Goal: Communication & Community: Answer question/provide support

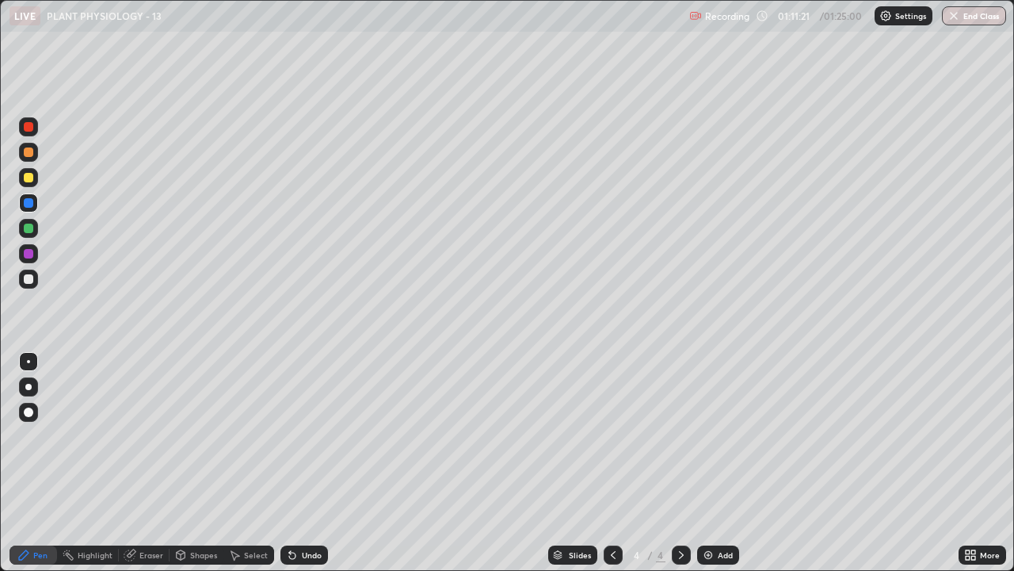
scroll to position [571, 1014]
click at [30, 179] on div at bounding box center [29, 178] width 10 height 10
click at [289, 555] on icon at bounding box center [292, 555] width 6 height 6
click at [290, 552] on icon at bounding box center [292, 555] width 6 height 6
click at [289, 552] on icon at bounding box center [290, 552] width 2 height 2
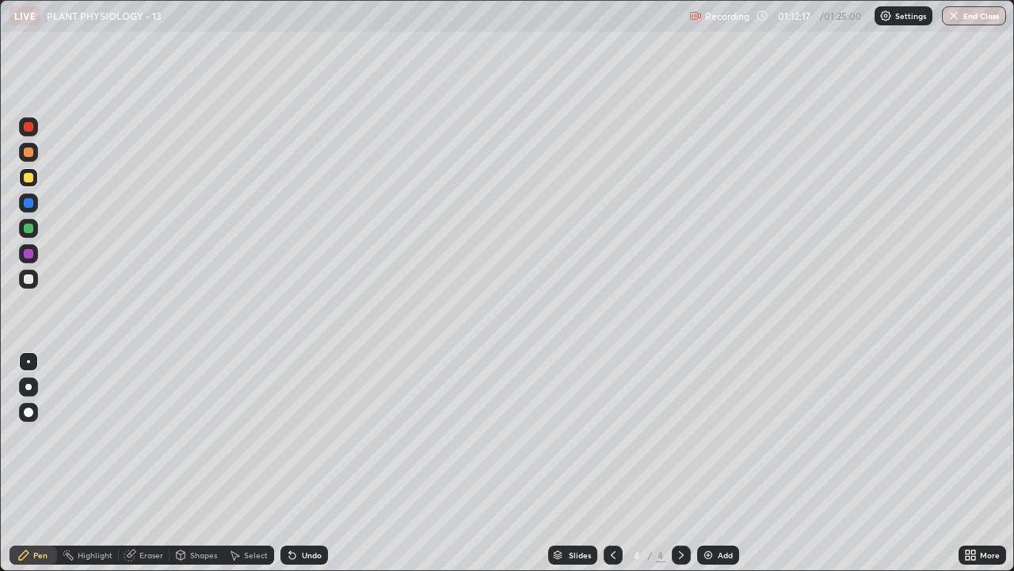
click at [294, 548] on icon at bounding box center [292, 554] width 13 height 13
click at [298, 550] on div "Undo" at bounding box center [305, 554] width 48 height 19
click at [297, 554] on div "Undo" at bounding box center [305, 554] width 48 height 19
click at [299, 552] on div "Undo" at bounding box center [305, 554] width 48 height 19
click at [299, 555] on div "Undo" at bounding box center [305, 554] width 48 height 19
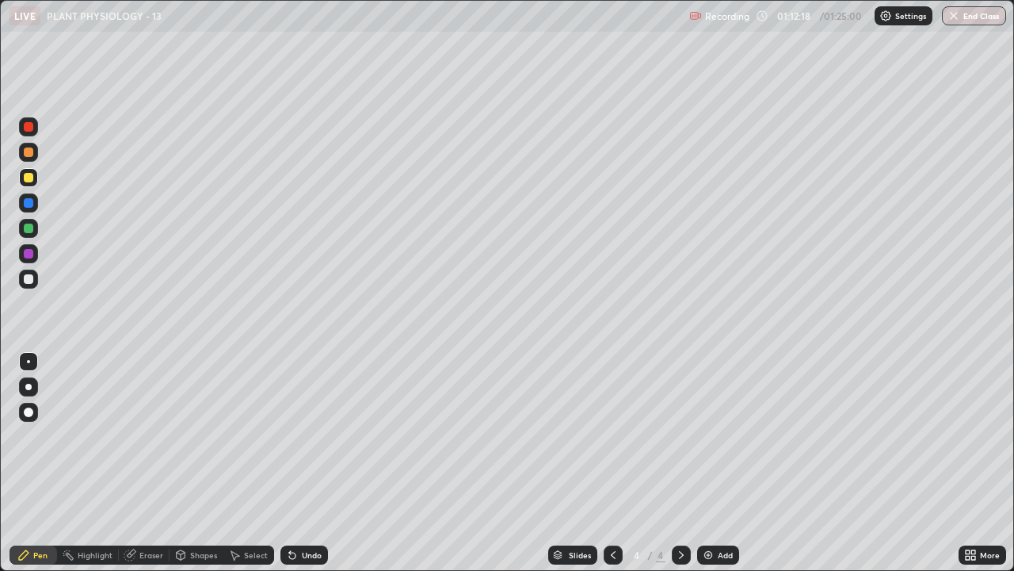
click at [298, 555] on div "Undo" at bounding box center [305, 554] width 48 height 19
click at [299, 555] on div "Undo" at bounding box center [305, 554] width 48 height 19
click at [609, 556] on icon at bounding box center [613, 554] width 13 height 13
click at [709, 554] on img at bounding box center [708, 554] width 13 height 13
click at [136, 556] on div "Eraser" at bounding box center [144, 554] width 51 height 19
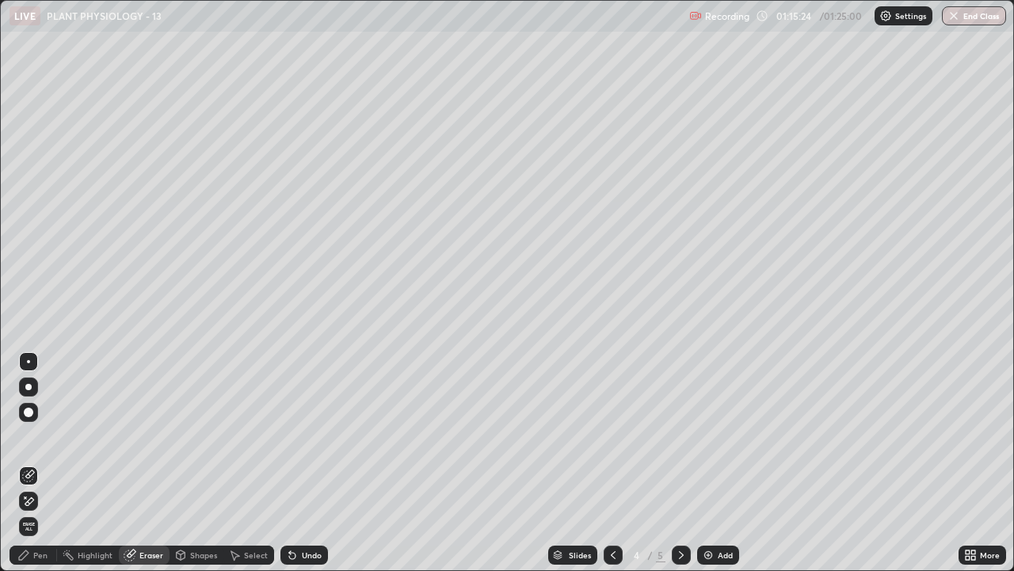
click at [34, 559] on div "Pen" at bounding box center [34, 554] width 48 height 19
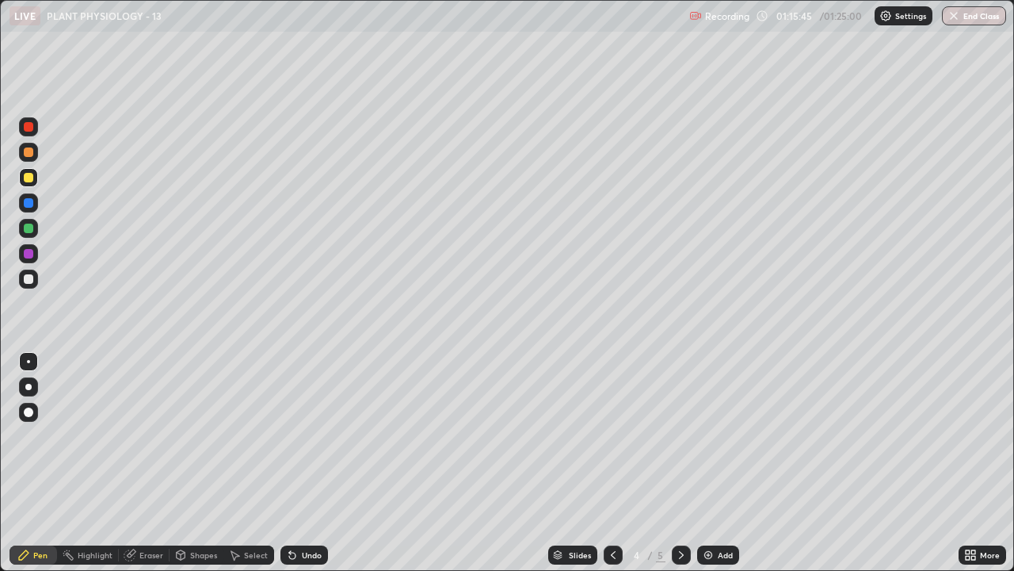
click at [28, 204] on div at bounding box center [29, 203] width 10 height 10
click at [29, 254] on div at bounding box center [29, 254] width 10 height 10
click at [25, 276] on div at bounding box center [29, 279] width 10 height 10
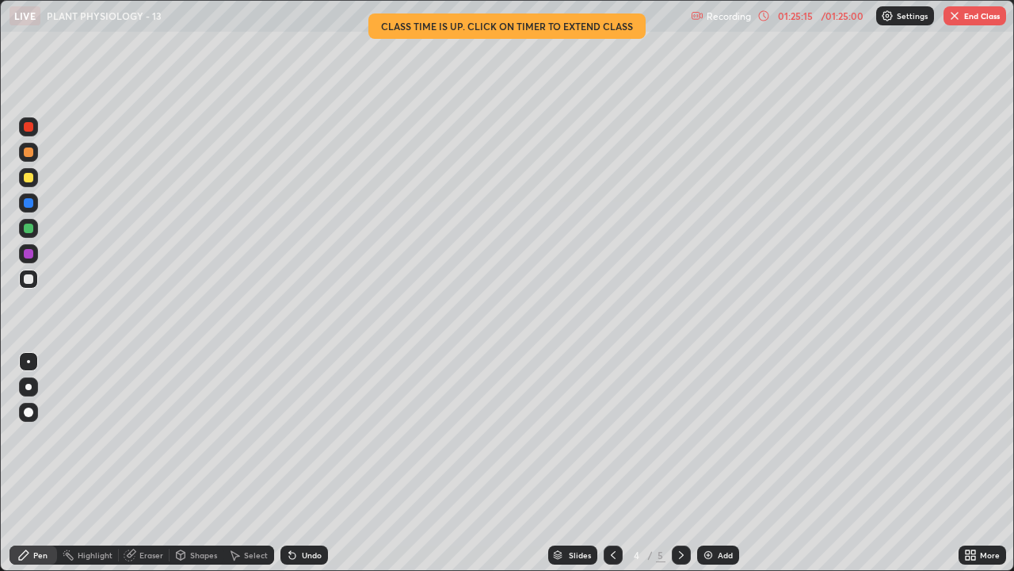
click at [614, 552] on icon at bounding box center [613, 554] width 13 height 13
click at [680, 549] on icon at bounding box center [681, 554] width 13 height 13
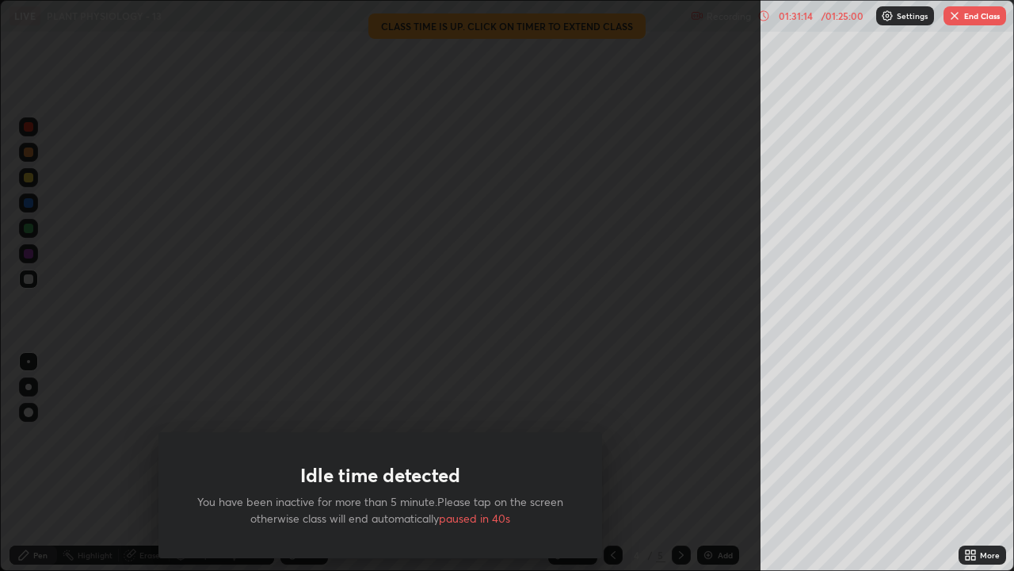
click at [132, 319] on div "Idle time detected You have been inactive for more than 5 minute.Please tap on …" at bounding box center [380, 285] width 761 height 571
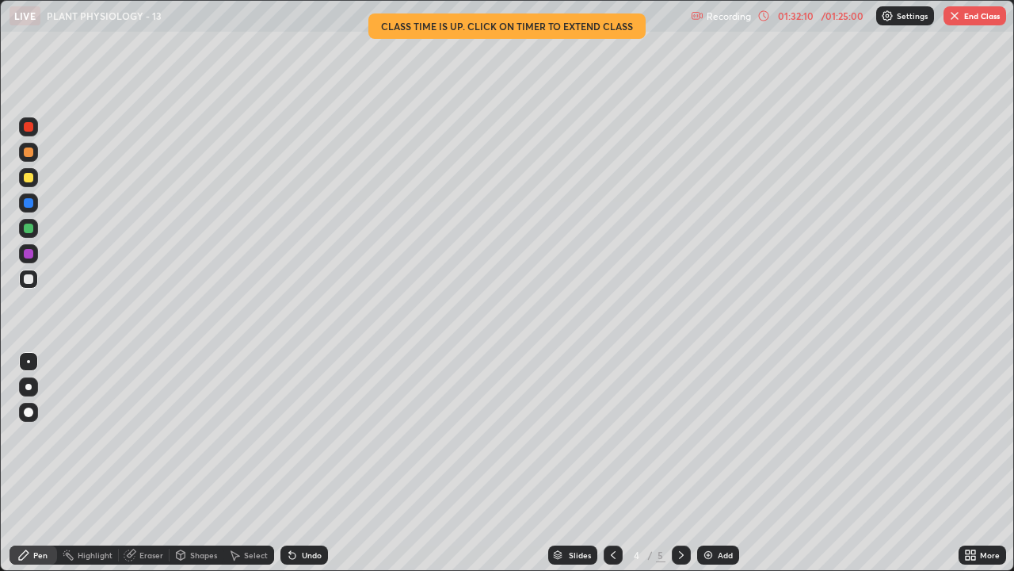
click at [959, 24] on button "End Class" at bounding box center [975, 15] width 63 height 19
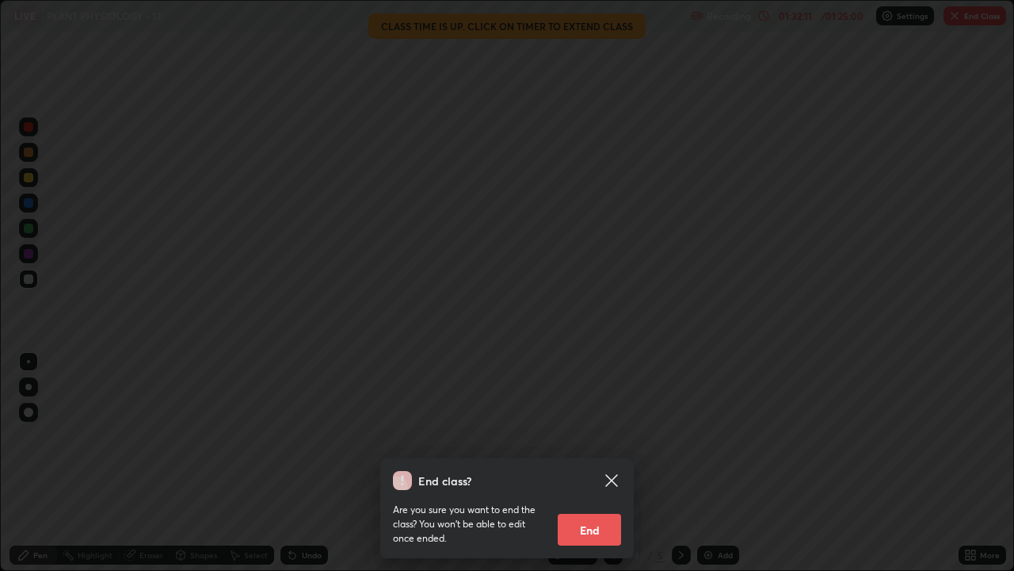
click at [596, 537] on button "End" at bounding box center [589, 529] width 63 height 32
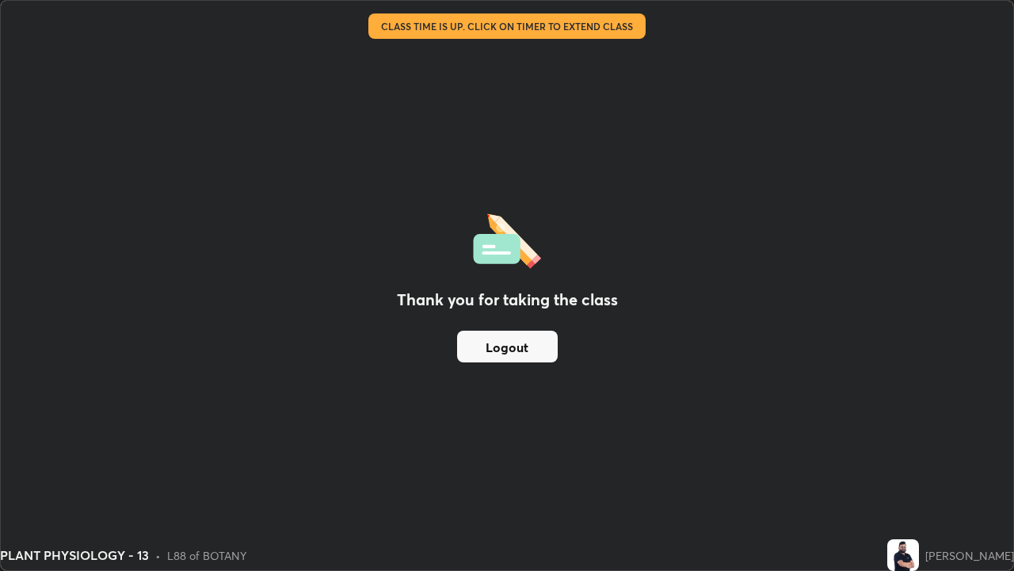
click at [512, 352] on button "Logout" at bounding box center [507, 346] width 101 height 32
click at [509, 344] on button "Logout" at bounding box center [507, 346] width 101 height 32
